Goal: Information Seeking & Learning: Learn about a topic

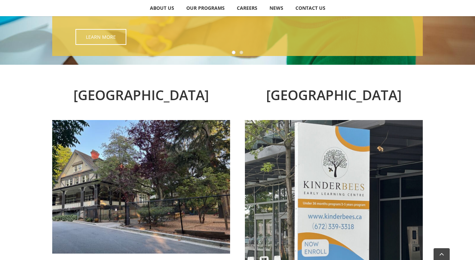
scroll to position [358, 0]
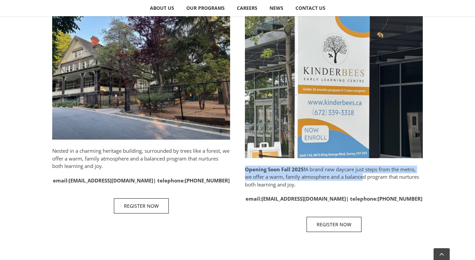
drag, startPoint x: 243, startPoint y: 168, endPoint x: 360, endPoint y: 178, distance: 118.0
click at [360, 178] on div "North Vancouver Nested in a charming heritage building, surrounded by trees lik…" at bounding box center [237, 105] width 371 height 282
click at [361, 171] on p "Opening Soon Fall 2025! A brand new daycare just steps from the metro, we offer…" at bounding box center [334, 176] width 178 height 23
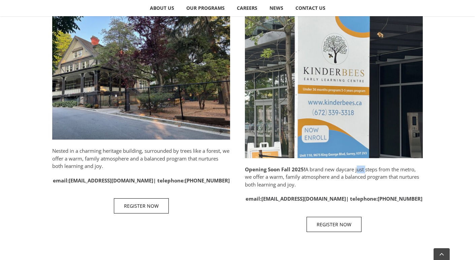
click at [361, 171] on p "Opening Soon Fall 2025! A brand new daycare just steps from the metro, we offer…" at bounding box center [334, 176] width 178 height 23
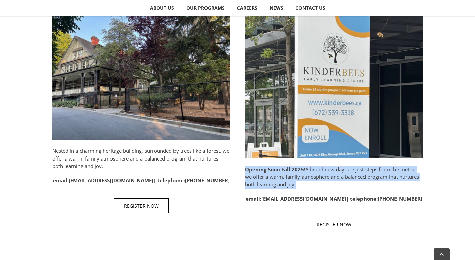
click at [361, 171] on p "Opening Soon Fall 2025! A brand new daycare just steps from the metro, we offer…" at bounding box center [334, 176] width 178 height 23
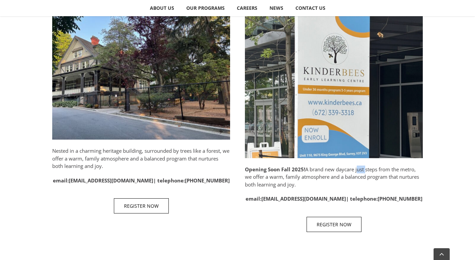
click at [361, 171] on p "Opening Soon Fall 2025! A brand new daycare just steps from the metro, we offer…" at bounding box center [334, 176] width 178 height 23
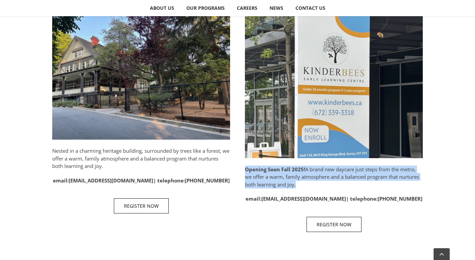
click at [361, 171] on p "Opening Soon Fall 2025! A brand new daycare just steps from the metro, we offer…" at bounding box center [334, 176] width 178 height 23
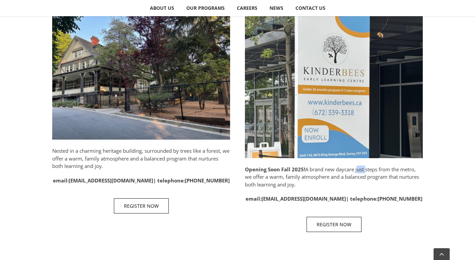
click at [361, 171] on p "Opening Soon Fall 2025! A brand new daycare just steps from the metro, we offer…" at bounding box center [334, 176] width 178 height 23
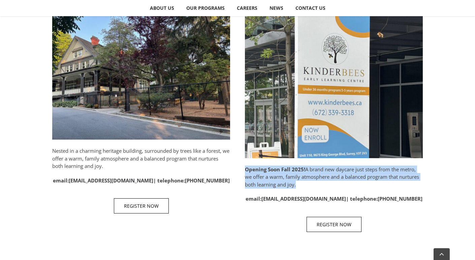
click at [361, 171] on p "Opening Soon Fall 2025! A brand new daycare just steps from the metro, we offer…" at bounding box center [334, 176] width 178 height 23
click at [335, 139] on img "Surrey" at bounding box center [334, 82] width 178 height 152
click at [332, 181] on p "Opening Soon Fall 2025! A brand new daycare just steps from the metro, we offer…" at bounding box center [334, 176] width 178 height 23
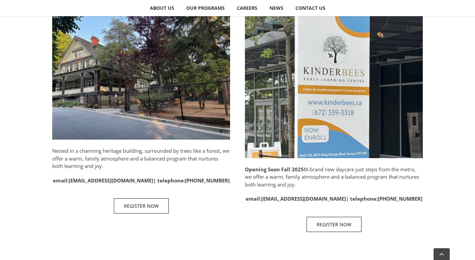
click at [332, 181] on p "Opening Soon Fall 2025! A brand new daycare just steps from the metro, we offer…" at bounding box center [334, 176] width 178 height 23
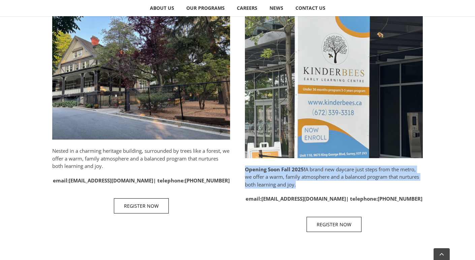
click at [306, 171] on p "Opening Soon Fall 2025! A brand new daycare just steps from the metro, we offer…" at bounding box center [334, 176] width 178 height 23
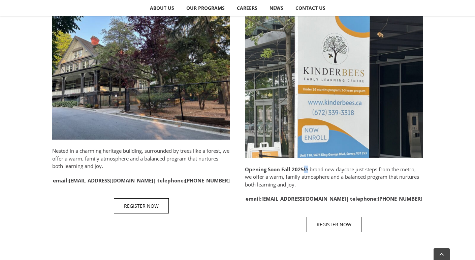
drag, startPoint x: 302, startPoint y: 167, endPoint x: 306, endPoint y: 167, distance: 3.7
click at [306, 167] on p "Opening Soon Fall 2025! A brand new daycare just steps from the metro, we offer…" at bounding box center [334, 176] width 178 height 23
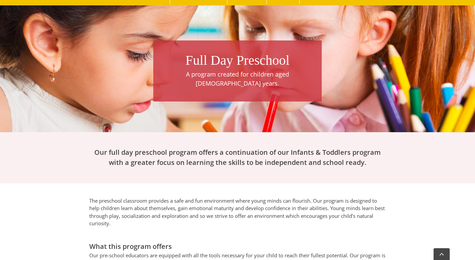
scroll to position [123, 0]
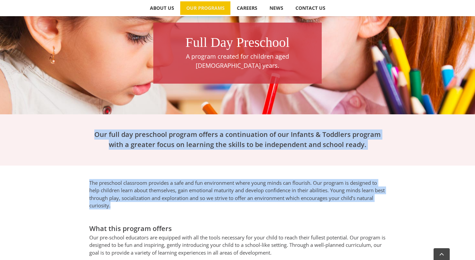
drag, startPoint x: 104, startPoint y: 126, endPoint x: 230, endPoint y: 200, distance: 146.4
click at [227, 196] on div "Full Day Preschool A program created for children aged [DEMOGRAPHIC_DATA] years…" at bounding box center [237, 206] width 455 height 441
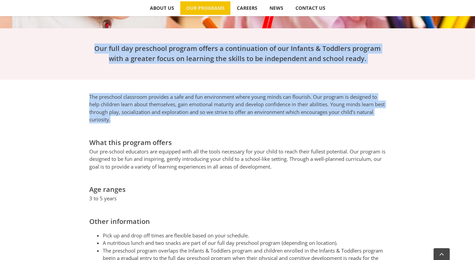
scroll to position [366, 0]
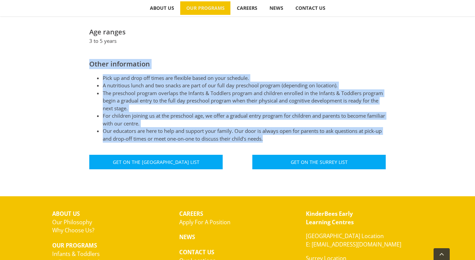
drag, startPoint x: 103, startPoint y: 57, endPoint x: 358, endPoint y: 128, distance: 264.5
click at [358, 128] on div "The preschool classroom provides a safe and fun environment where young minds c…" at bounding box center [237, 56] width 371 height 241
click at [358, 128] on li "Our educators are here to help and support your family. Our door is always open…" at bounding box center [244, 134] width 283 height 15
drag, startPoint x: 358, startPoint y: 128, endPoint x: 119, endPoint y: 52, distance: 251.2
click at [119, 59] on div "Other information Pick up and drop off times are flexible based on your schedul…" at bounding box center [237, 101] width 296 height 84
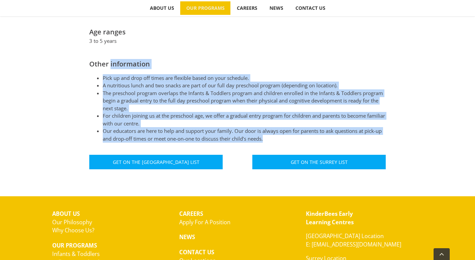
click at [273, 89] on li "The preschool program overlaps the Infants & Toddlers program and children enro…" at bounding box center [244, 100] width 283 height 23
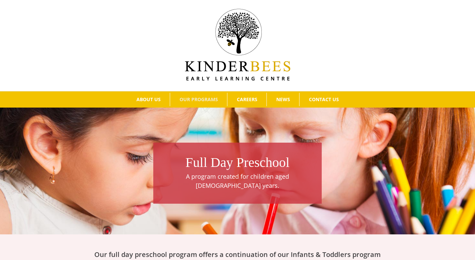
scroll to position [0, 0]
